Goal: Task Accomplishment & Management: Use online tool/utility

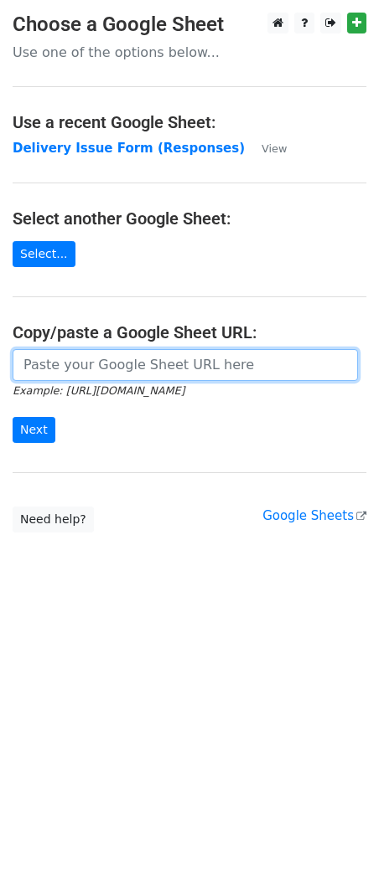
click at [49, 371] on input "url" at bounding box center [185, 365] width 345 height 32
paste input "https://docs.google.com/spreadsheets/d/1qQHD5SoE2zCQxW73jNxLPRujqbOdsJS1upL9tDW…"
type input "https://docs.google.com/spreadsheets/d/1qQHD5SoE2zCQxW73jNxLPRujqbOdsJS1upL9tDW…"
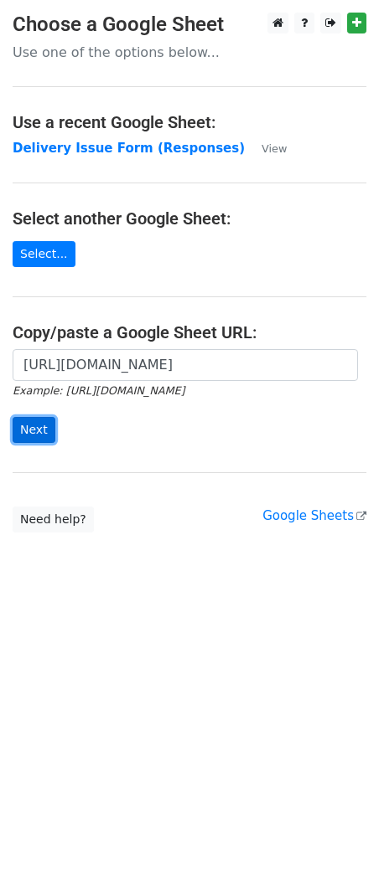
scroll to position [0, 0]
drag, startPoint x: 362, startPoint y: 419, endPoint x: 39, endPoint y: 419, distance: 323.2
click at [39, 419] on input "Next" at bounding box center [34, 430] width 43 height 26
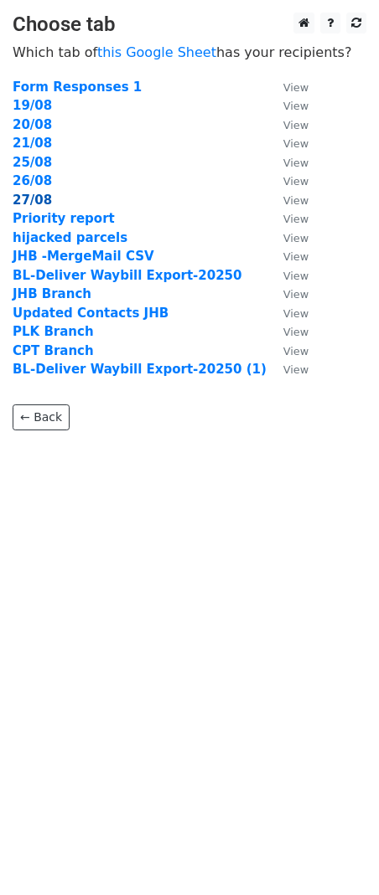
click at [47, 202] on strong "27/08" at bounding box center [32, 200] width 39 height 15
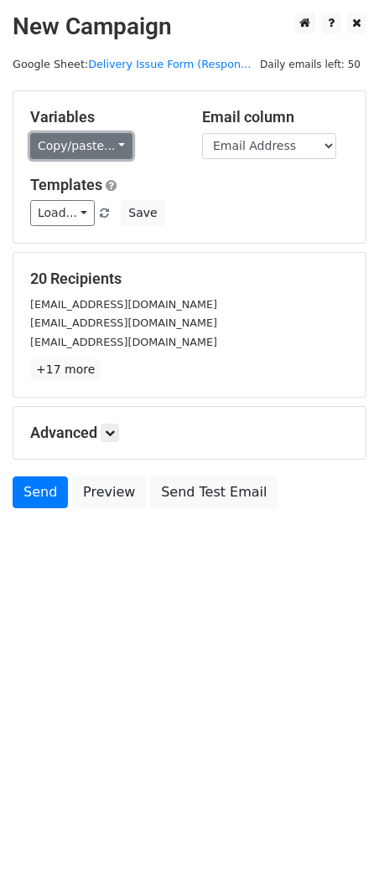
click at [105, 156] on link "Copy/paste..." at bounding box center [81, 146] width 102 height 26
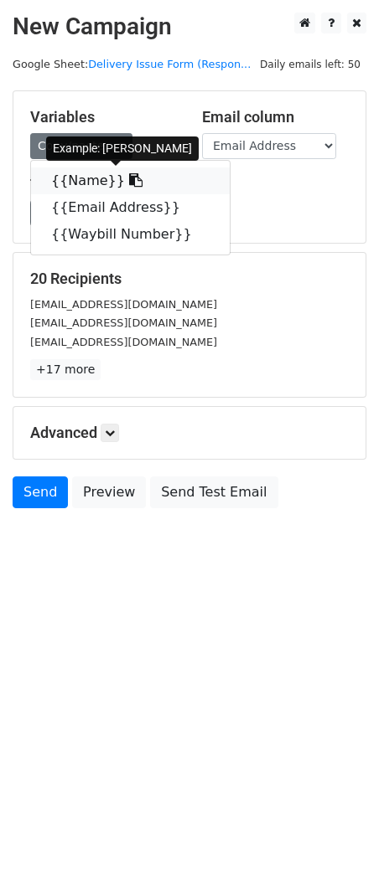
click at [90, 185] on link "{{Name}}" at bounding box center [130, 180] width 198 height 27
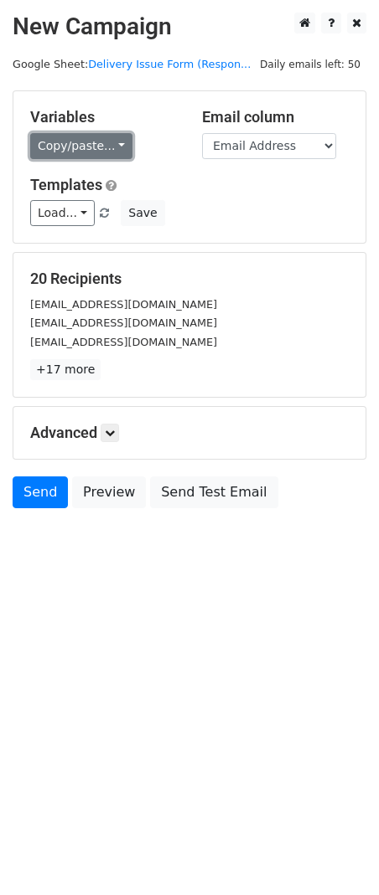
click at [115, 147] on link "Copy/paste..." at bounding box center [81, 146] width 102 height 26
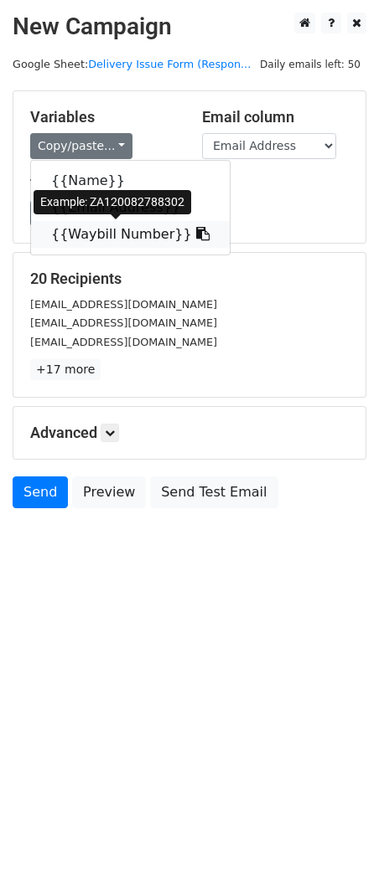
click at [122, 239] on link "{{Waybill Number}}" at bounding box center [130, 234] width 198 height 27
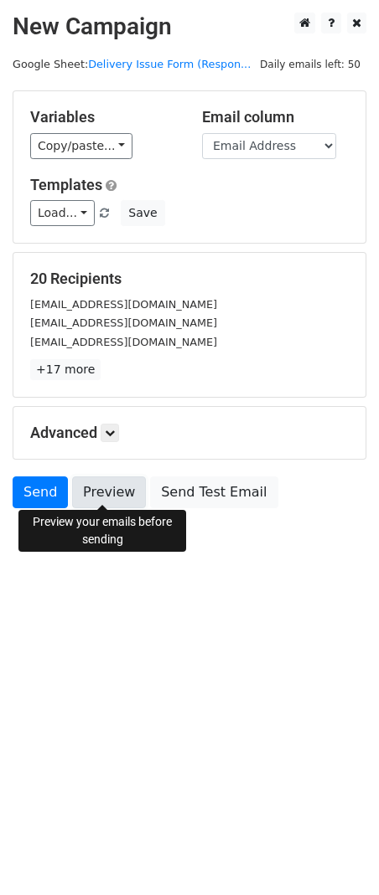
click at [102, 485] on link "Preview" at bounding box center [109, 492] width 74 height 32
